Goal: Task Accomplishment & Management: Manage account settings

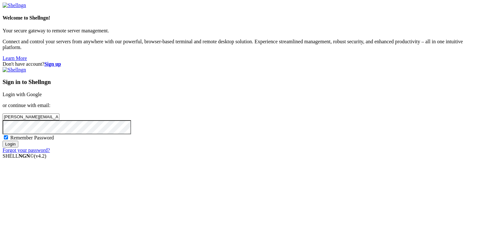
type input "[PERSON_NAME][EMAIL_ADDRESS][DOMAIN_NAME]"
click at [18, 148] on input "Login" at bounding box center [11, 144] width 16 height 7
click at [3, 147] on input "Login" at bounding box center [11, 150] width 16 height 7
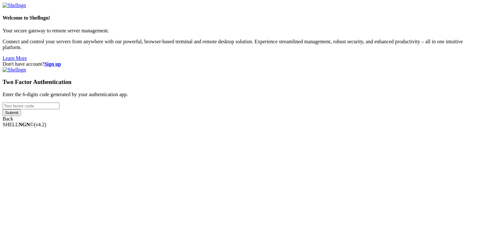
click at [59, 110] on input "number" at bounding box center [31, 106] width 57 height 7
type input "9"
type input "019153"
click at [3, 110] on input "Submit" at bounding box center [12, 113] width 18 height 7
